Goal: Information Seeking & Learning: Learn about a topic

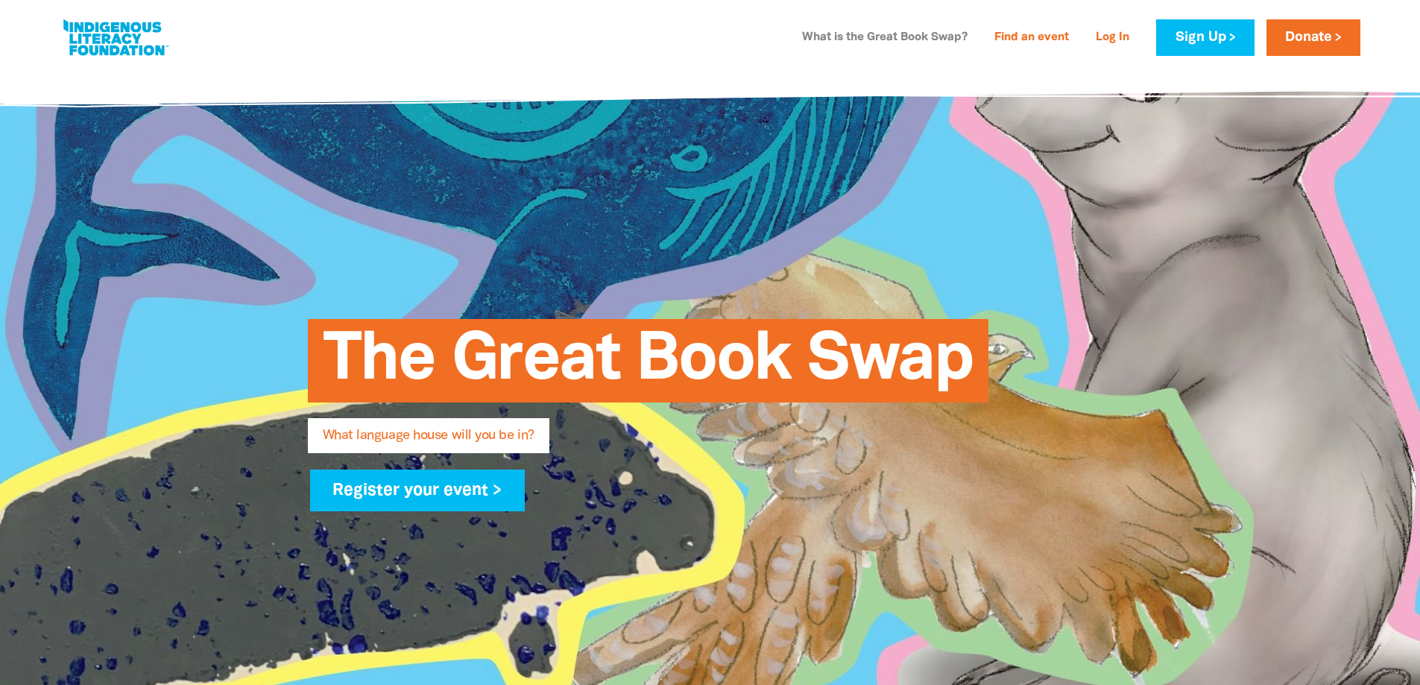
click at [920, 41] on link "What is the Great Book Swap?" at bounding box center [884, 38] width 183 height 24
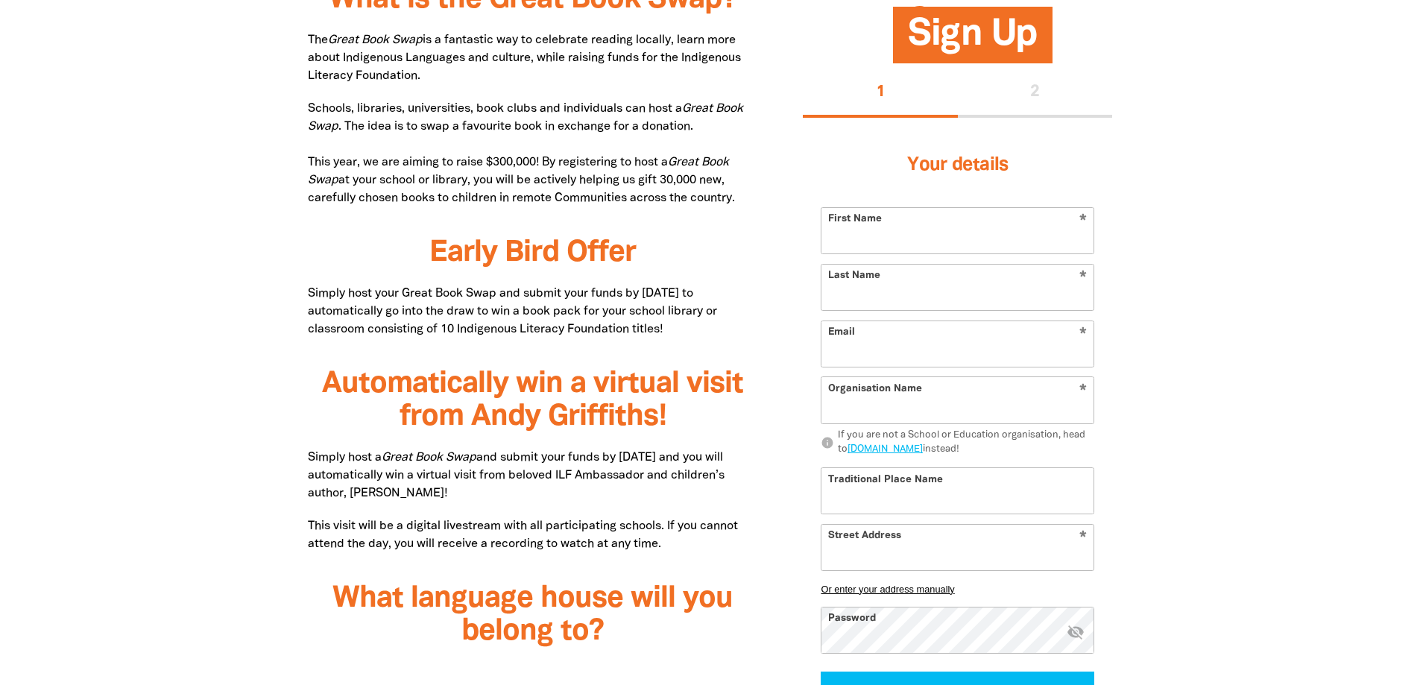
scroll to position [718, 0]
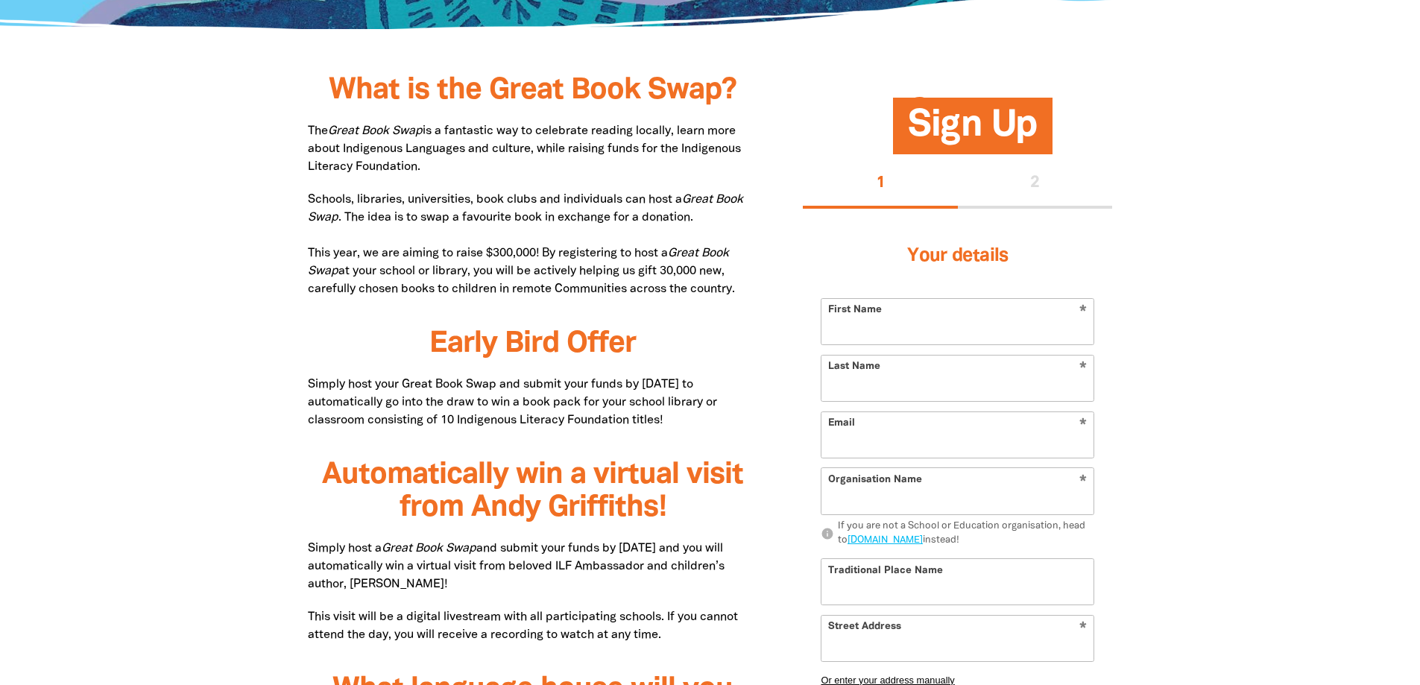
drag, startPoint x: 311, startPoint y: 124, endPoint x: 502, endPoint y: 168, distance: 196.0
click at [502, 168] on p "The Great Book Swap is a fantastic way to celebrate reading locally, learn more…" at bounding box center [533, 149] width 451 height 54
copy p "The Great Book Swap is a fantastic way to celebrate reading locally, learn more…"
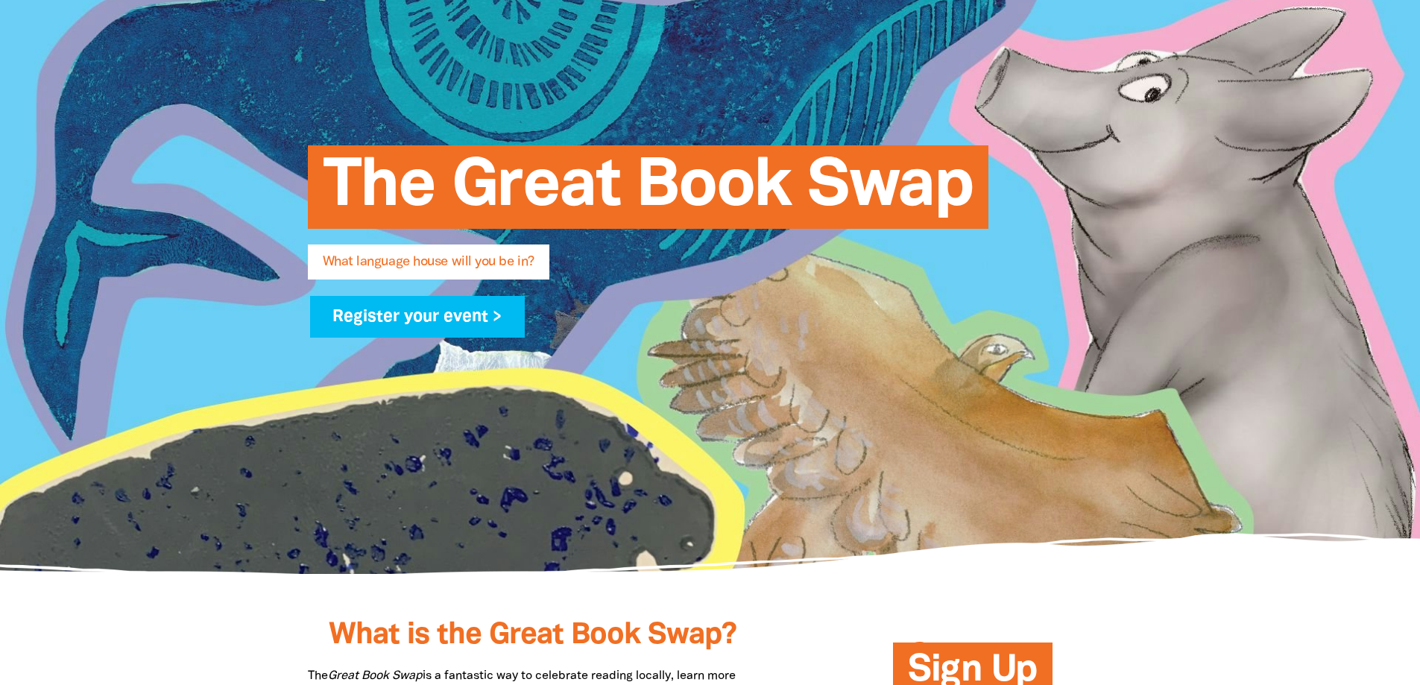
scroll to position [0, 0]
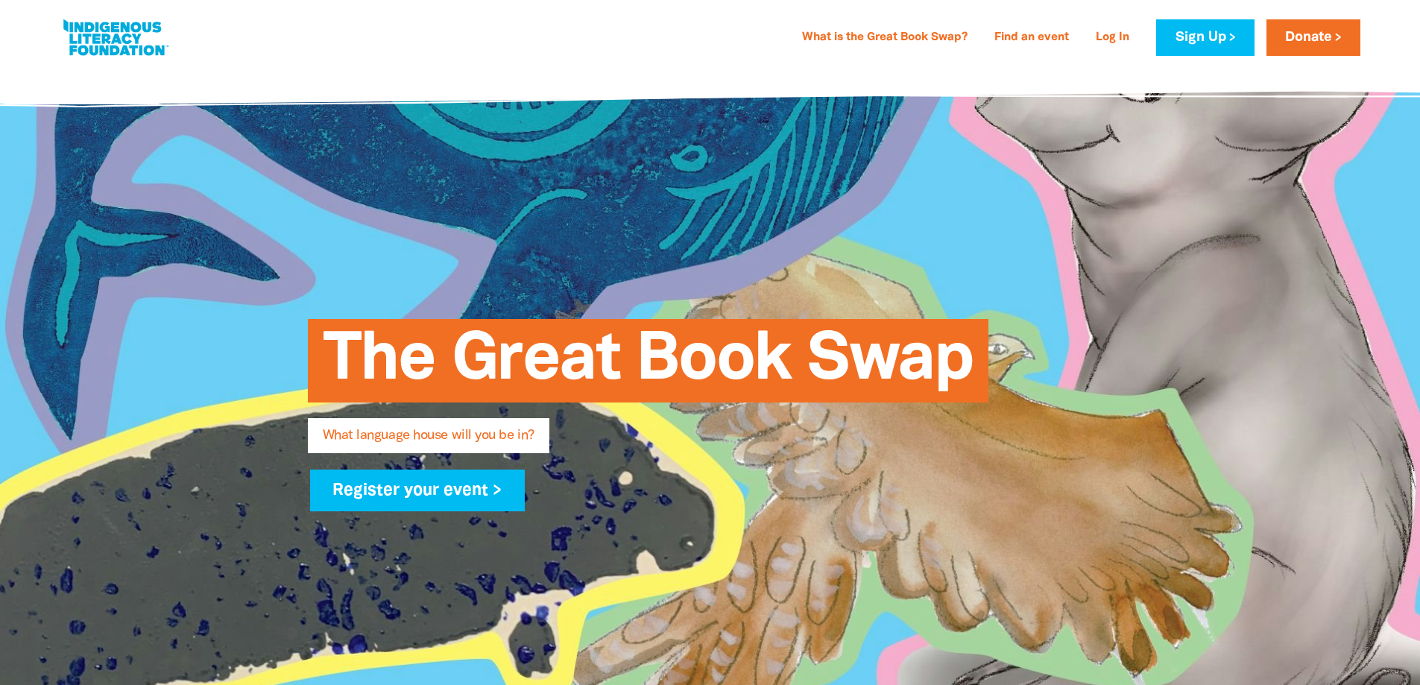
click at [678, 330] on span "The Great Book Swap" at bounding box center [648, 366] width 651 height 72
drag, startPoint x: 678, startPoint y: 329, endPoint x: 614, endPoint y: 562, distance: 241.2
click at [614, 562] on div "The Great Book Swap What language house will you be in? Register your event >" at bounding box center [710, 407] width 850 height 323
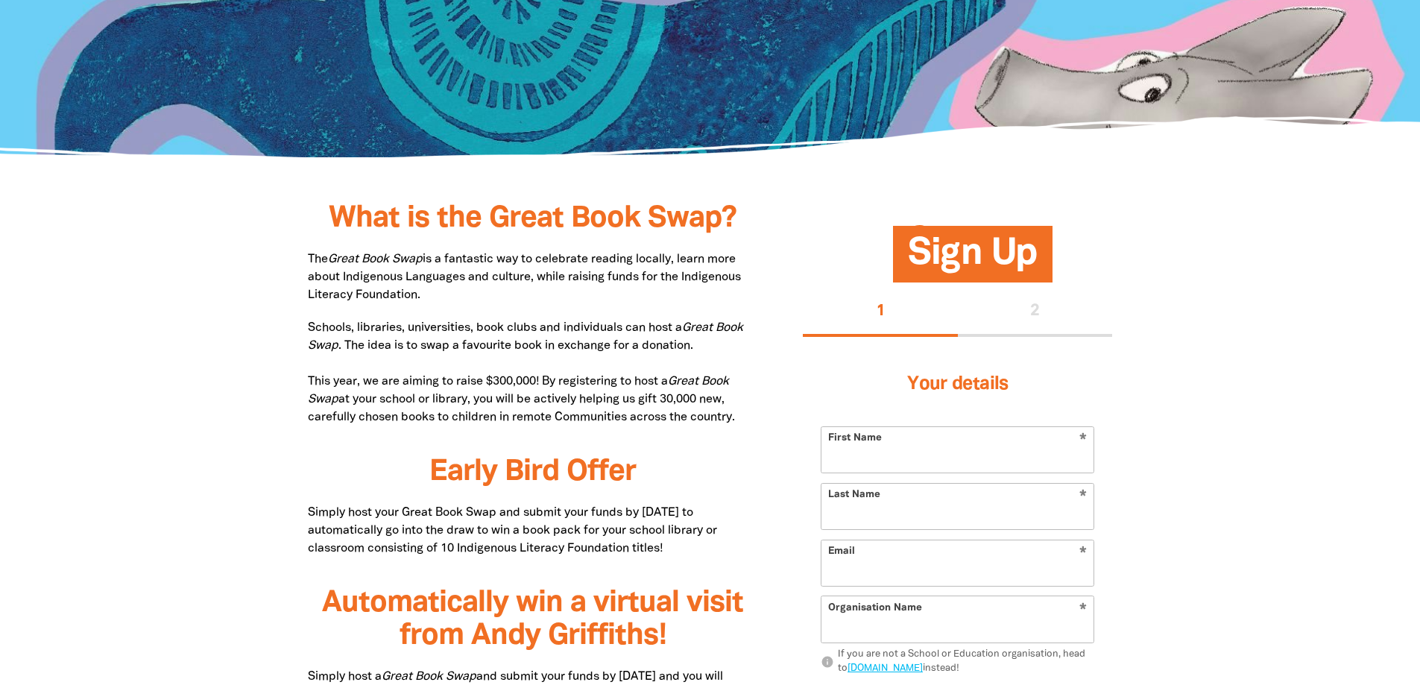
scroll to position [596, 0]
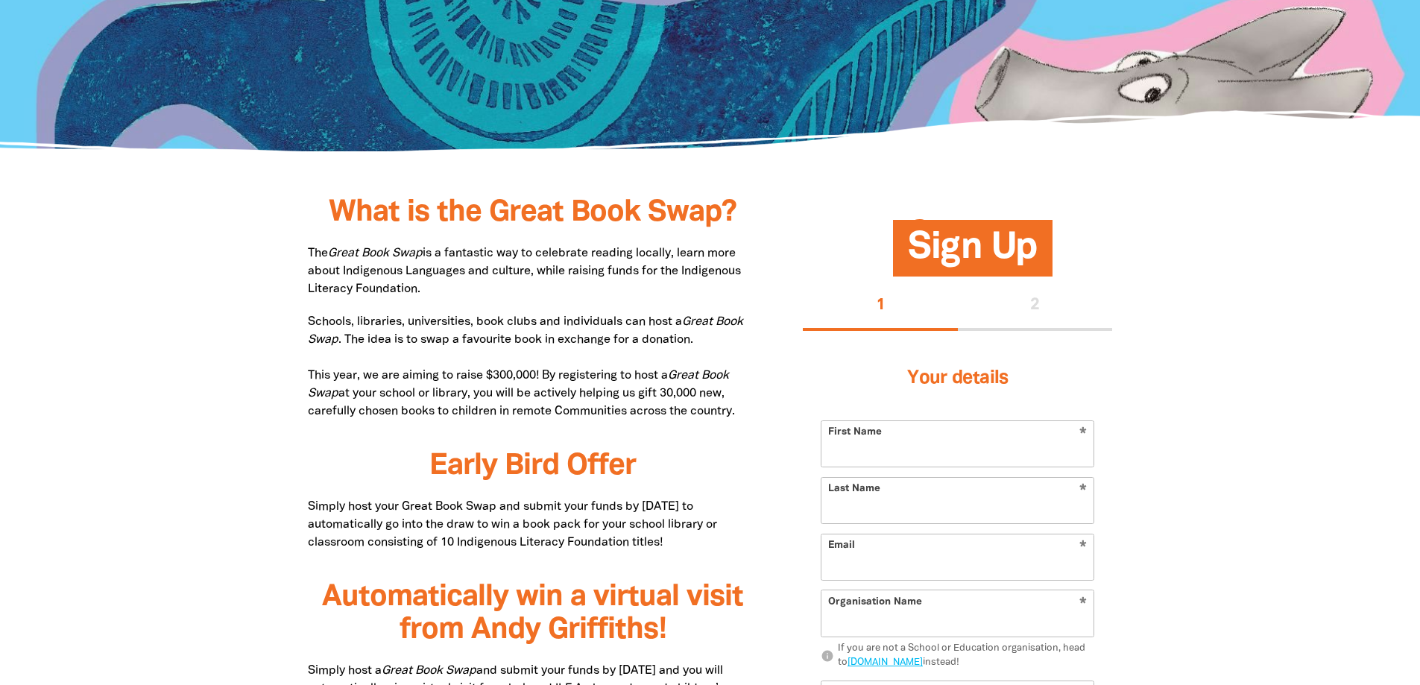
drag, startPoint x: 308, startPoint y: 315, endPoint x: 758, endPoint y: 405, distance: 458.9
click at [758, 405] on p "Schools, libraries, universities, book clubs and individuals can host a Great B…" at bounding box center [533, 366] width 451 height 107
copy p "Schools, libraries, universities, book clubs and individuals can host a Great B…"
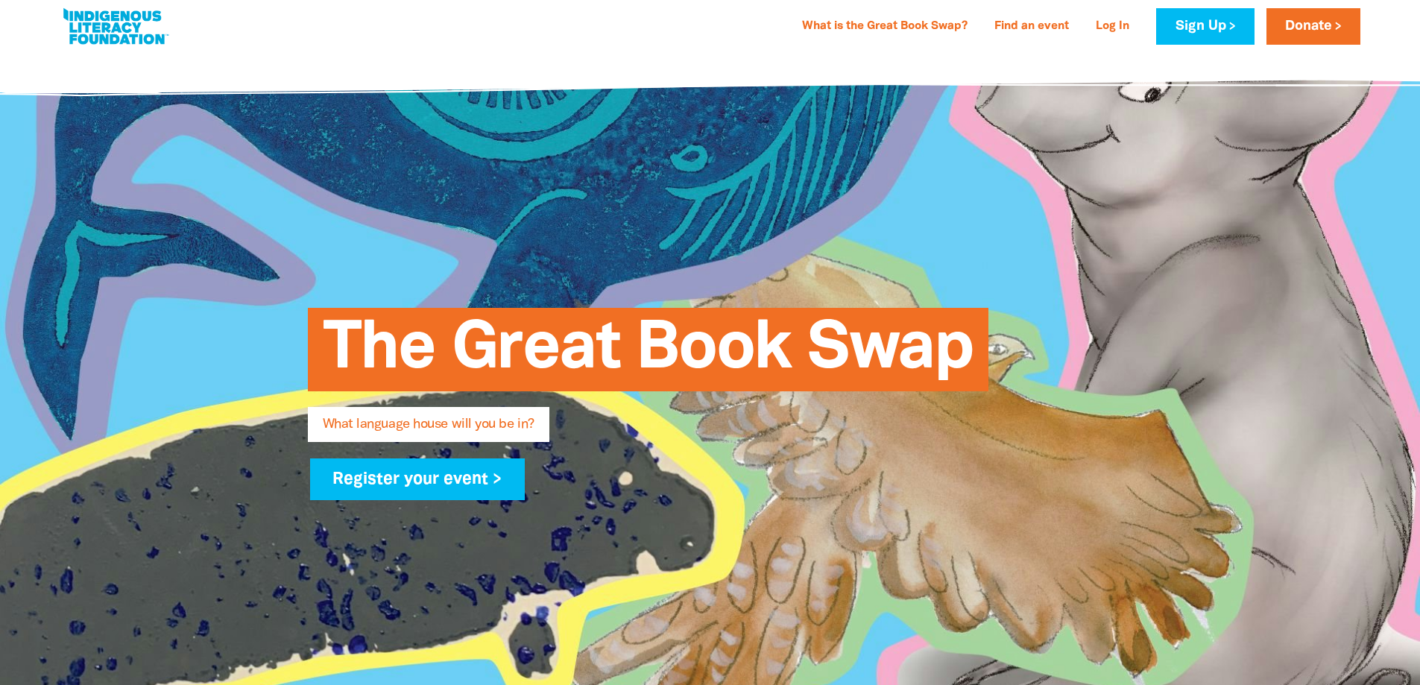
scroll to position [0, 0]
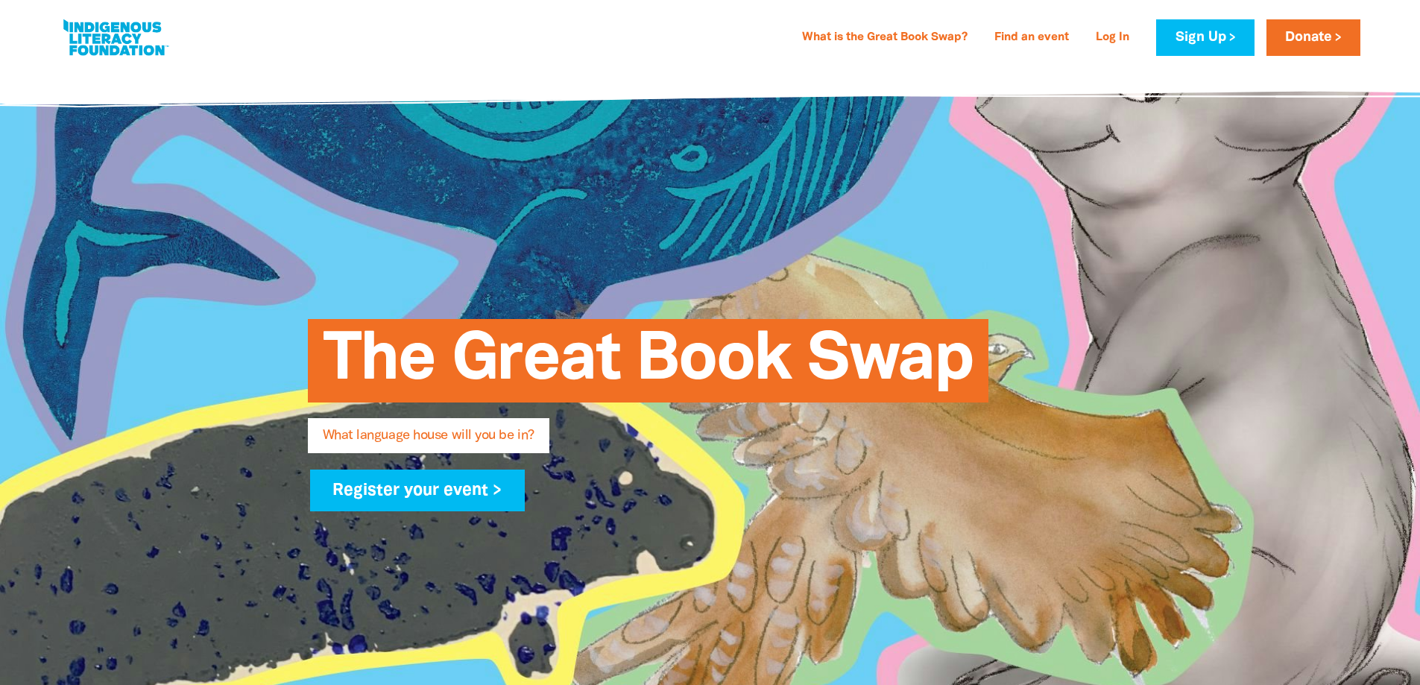
click at [1231, 212] on div at bounding box center [710, 407] width 1420 height 680
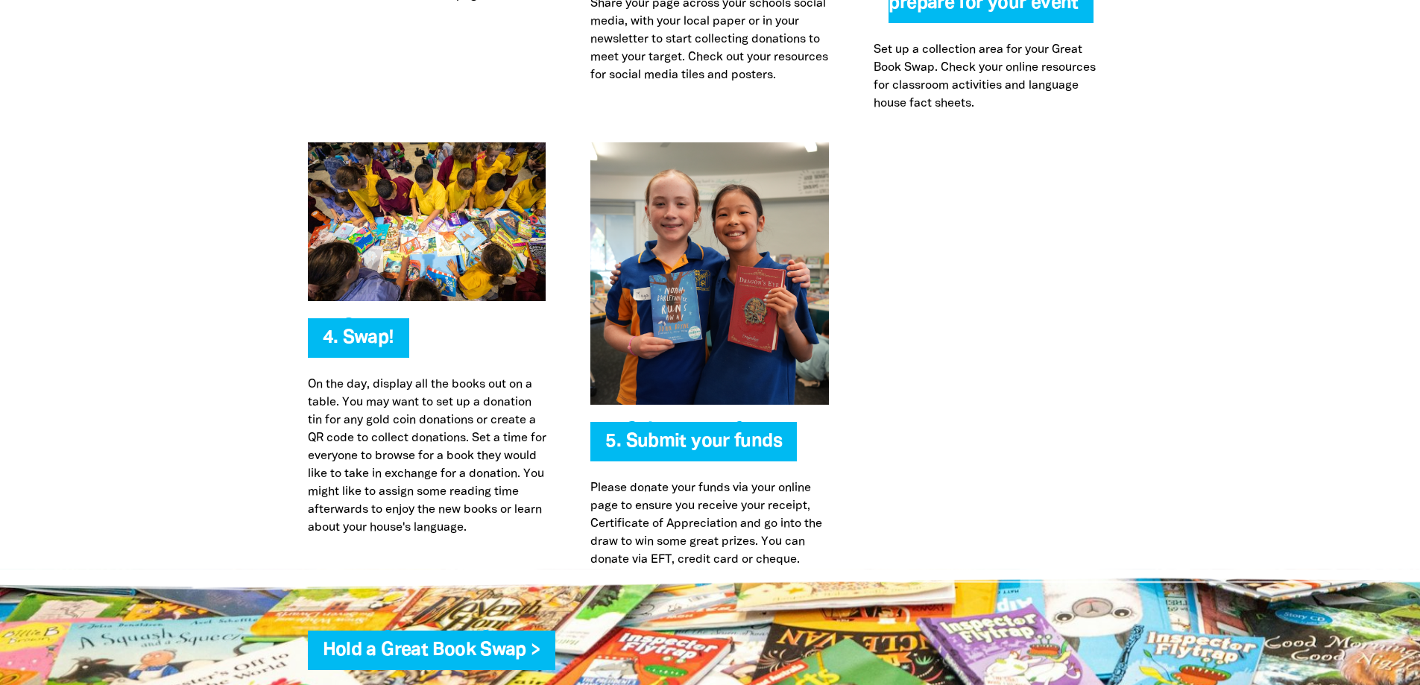
scroll to position [3354, 0]
